Goal: Answer question/provide support: Share knowledge or assist other users

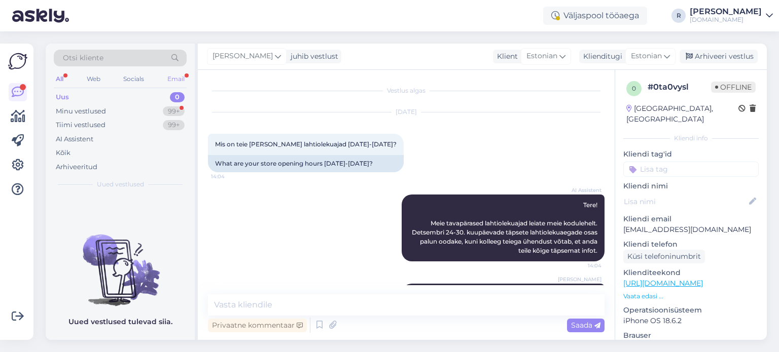
scroll to position [145, 0]
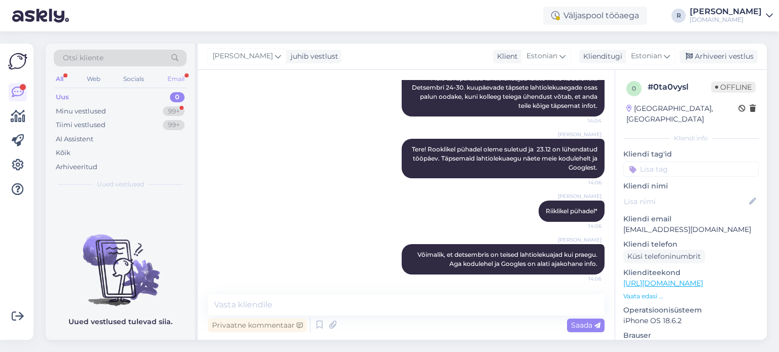
click at [171, 79] on div "Email" at bounding box center [175, 78] width 21 height 13
click at [63, 78] on div "All" at bounding box center [60, 78] width 12 height 13
click at [70, 110] on div "Minu vestlused" at bounding box center [81, 111] width 50 height 10
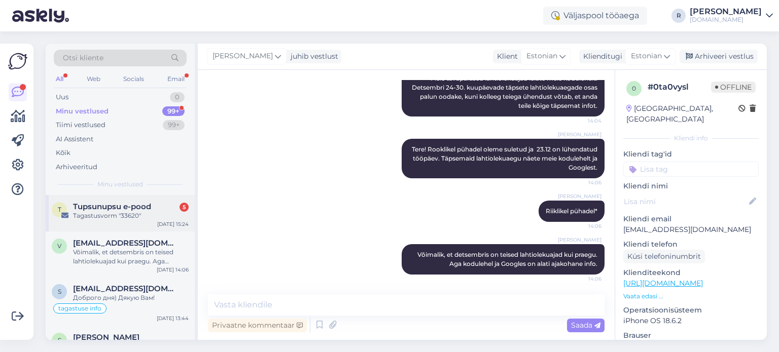
click at [114, 217] on div "Tagastusvorm "33620"" at bounding box center [131, 215] width 116 height 9
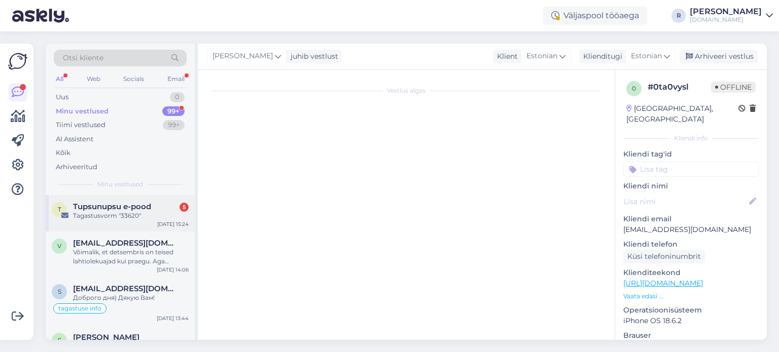
scroll to position [4308, 0]
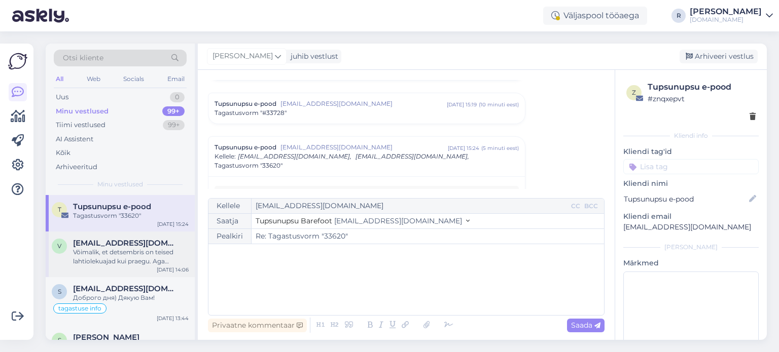
click at [143, 243] on span "[EMAIL_ADDRESS][DOMAIN_NAME]" at bounding box center [125, 243] width 105 height 9
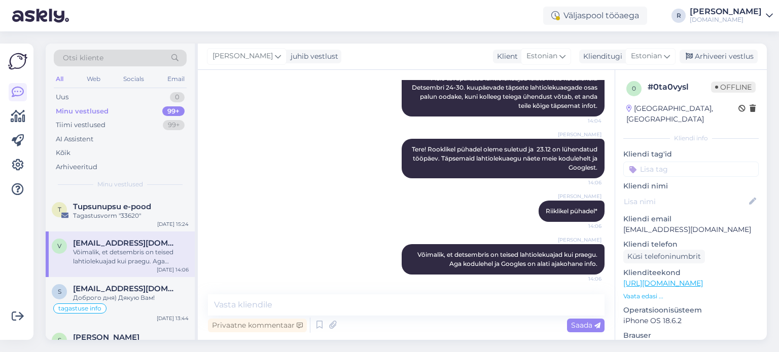
click at [687, 169] on input at bounding box center [690, 169] width 135 height 15
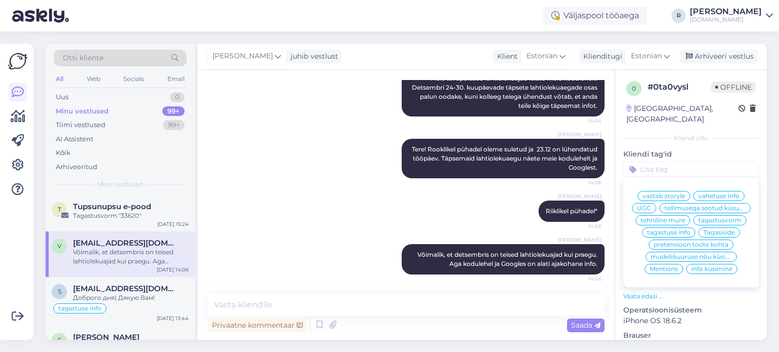
click at [712, 272] on span "info küsimine" at bounding box center [711, 269] width 41 height 6
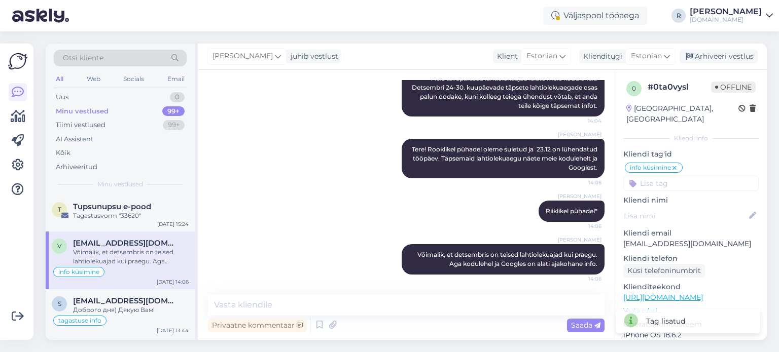
click at [135, 262] on div "Võimalik, et detsembris on teised lahtiolekuajad kui praegu. Aga kodulehel ja G…" at bounding box center [131, 257] width 116 height 18
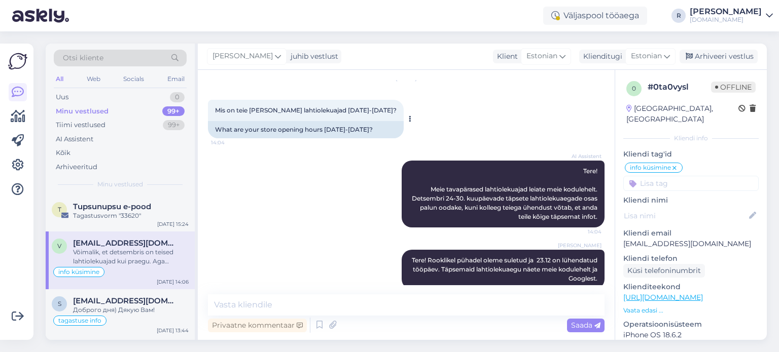
scroll to position [0, 0]
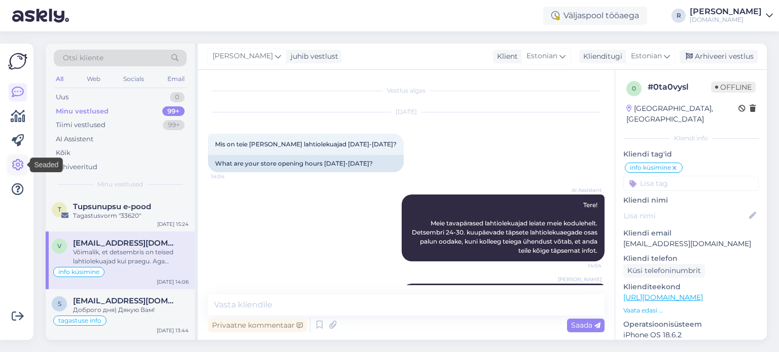
click at [20, 166] on icon at bounding box center [18, 165] width 12 height 12
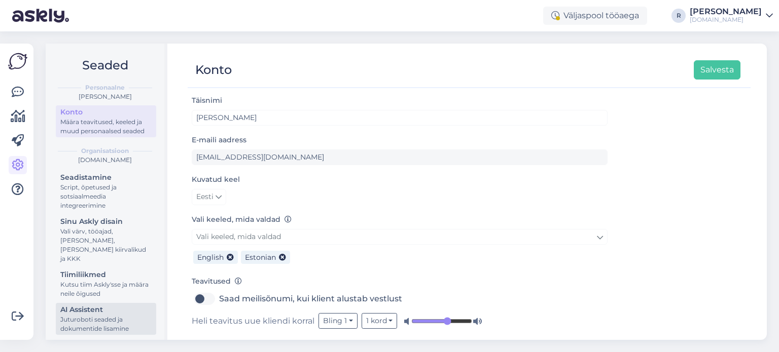
click at [90, 312] on div "AI Assistent" at bounding box center [105, 310] width 91 height 11
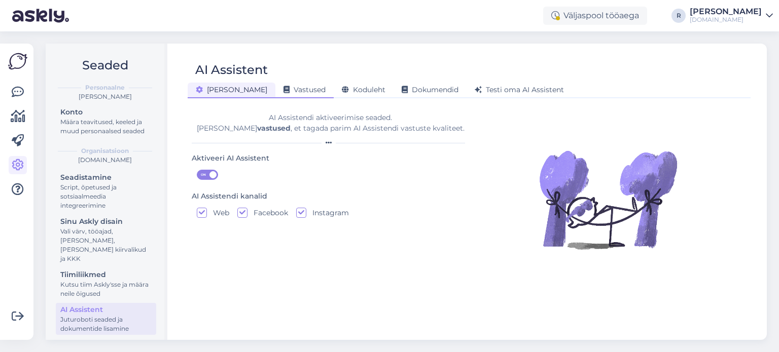
click at [278, 83] on div "Vastused" at bounding box center [304, 91] width 58 height 16
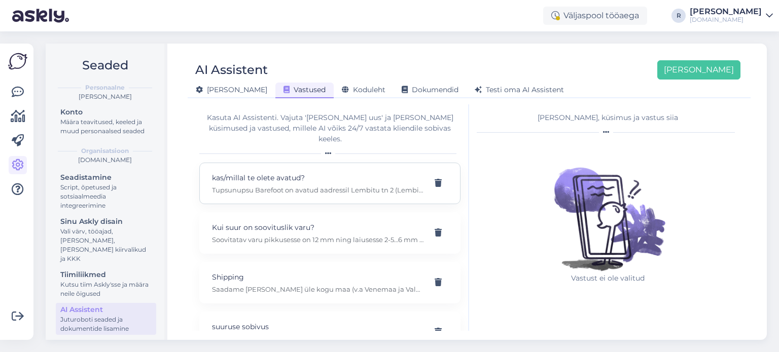
click at [317, 173] on div "kas/millal te olete avatud? Tupsunupsu Barefoot on avatud aadressil [STREET_ADD…" at bounding box center [317, 183] width 211 height 22
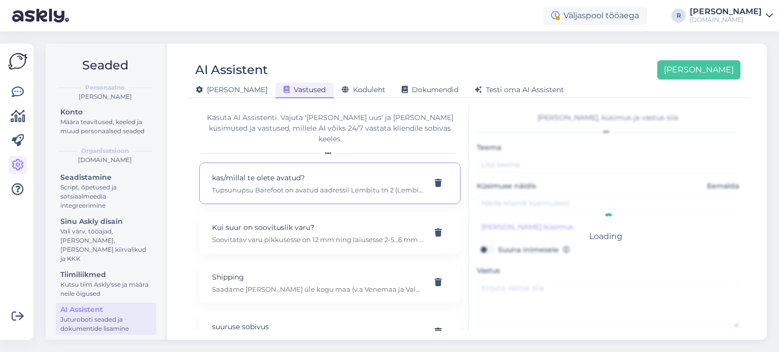
type input "kas/millal te olete avatud?"
type input "millised on teie lahtiolekuajad?"
type textarea "Tupsunupsu Barefoot on avatud aadressil Lembitu tn 2 (Lembitu Konsumis) E 10-17…"
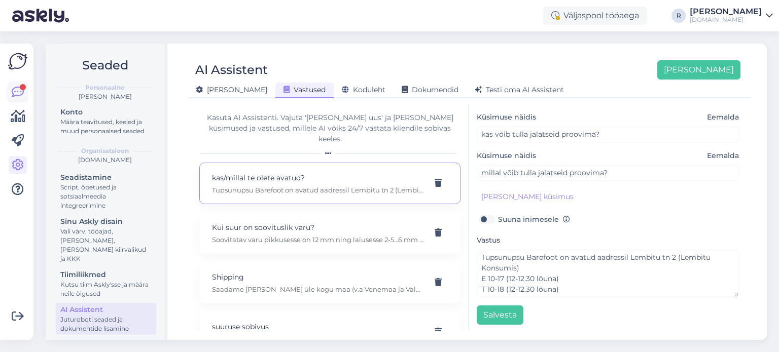
click at [17, 89] on icon at bounding box center [18, 92] width 12 height 12
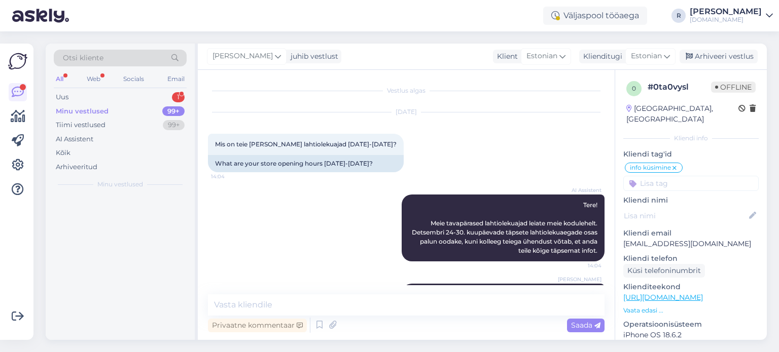
scroll to position [145, 0]
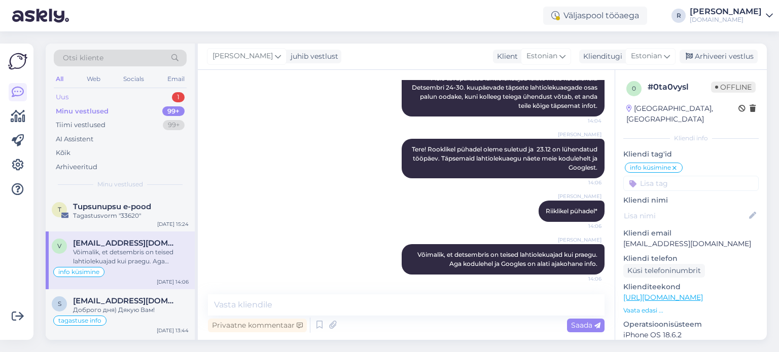
click at [68, 100] on div "Uus" at bounding box center [62, 97] width 13 height 10
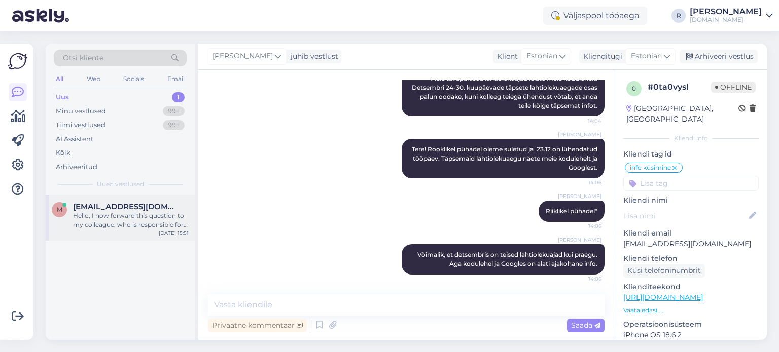
click at [139, 234] on div "m [PERSON_NAME][EMAIL_ADDRESS][DOMAIN_NAME] Hello, I now forward this question …" at bounding box center [120, 218] width 149 height 46
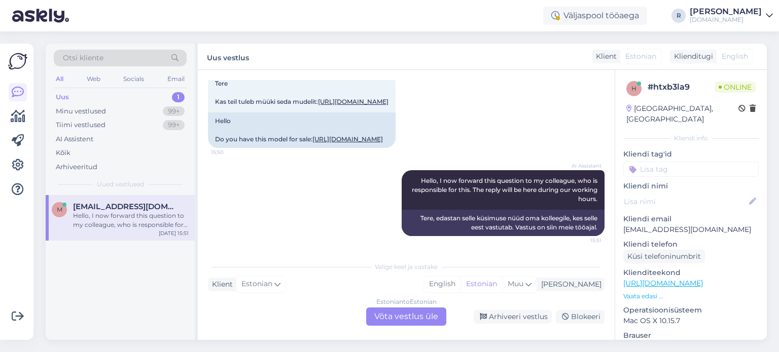
scroll to position [0, 0]
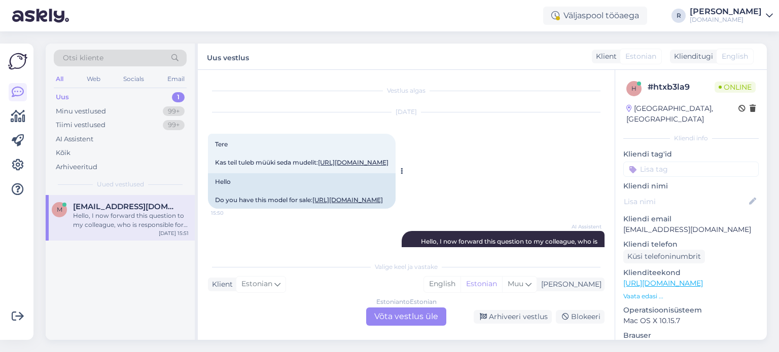
click at [339, 166] on link "[URL][DOMAIN_NAME]" at bounding box center [353, 163] width 70 height 8
click at [413, 318] on div "Estonian to Estonian Võta vestlus üle" at bounding box center [406, 317] width 80 height 18
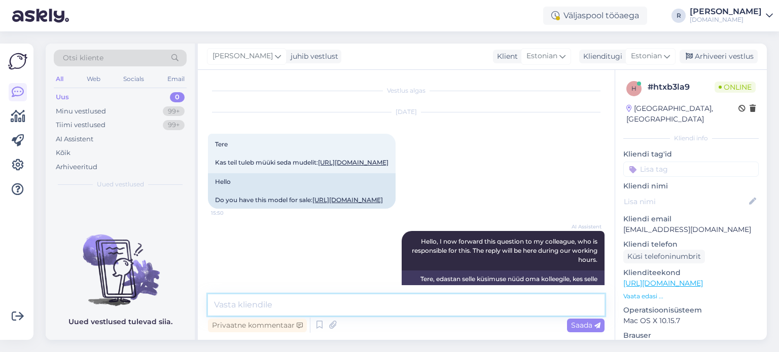
click at [298, 300] on textarea at bounding box center [406, 304] width 396 height 21
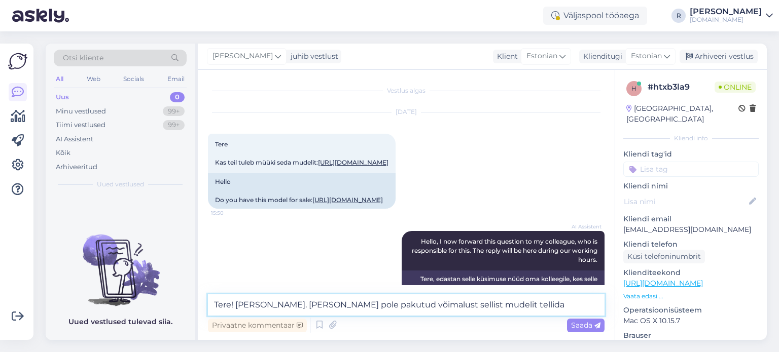
type textarea "Tere! [PERSON_NAME]. [PERSON_NAME] pole pakutud võimalust sellist mudelit telli…"
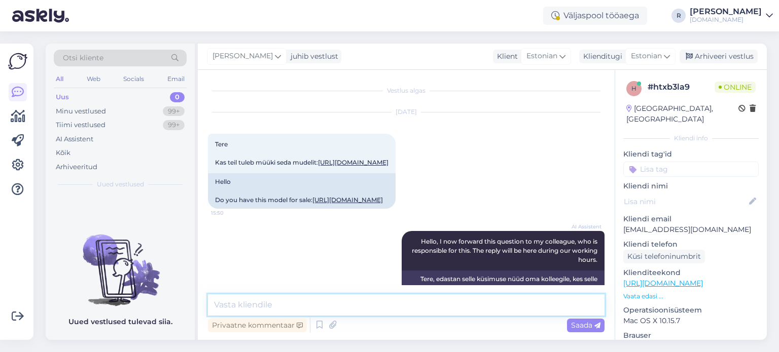
scroll to position [112, 0]
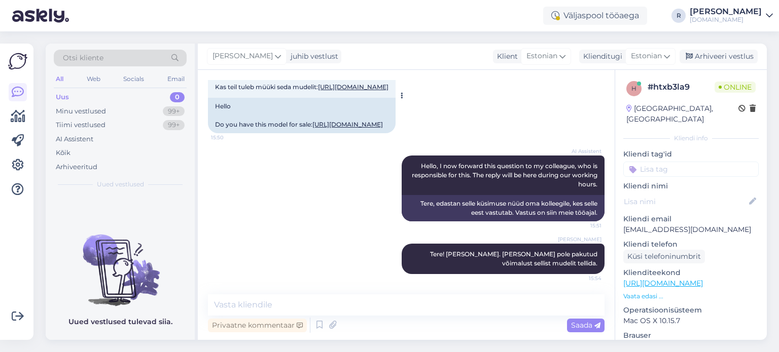
click at [312, 121] on link "[URL][DOMAIN_NAME]" at bounding box center [347, 125] width 70 height 8
click at [698, 162] on input at bounding box center [690, 169] width 135 height 15
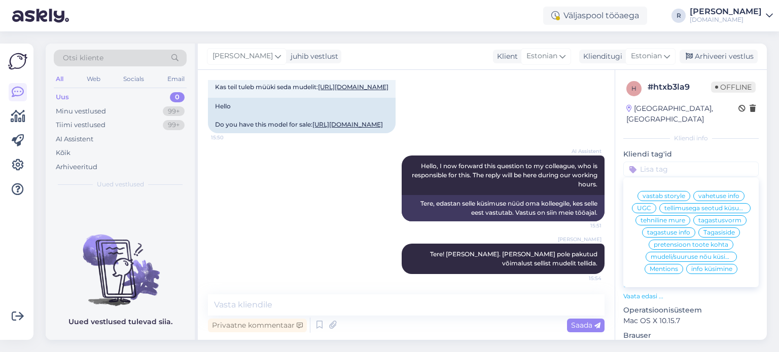
click at [703, 272] on div "info küsimine" at bounding box center [711, 269] width 51 height 10
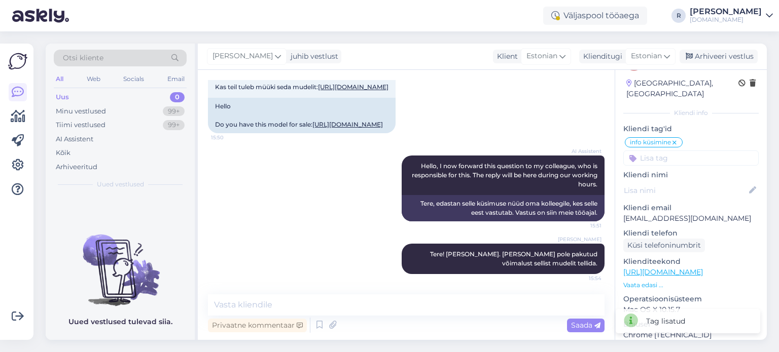
scroll to position [8, 0]
